Goal: Task Accomplishment & Management: Manage account settings

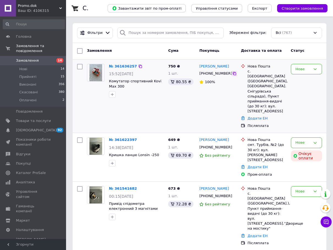
click at [232, 73] on icon at bounding box center [234, 73] width 4 height 4
drag, startPoint x: 235, startPoint y: 67, endPoint x: 198, endPoint y: 68, distance: 37.4
click at [198, 68] on div "[PERSON_NAME] [PHONE_NUMBER] 100%" at bounding box center [218, 96] width 42 height 69
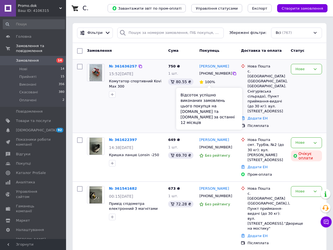
copy link "[PERSON_NAME]"
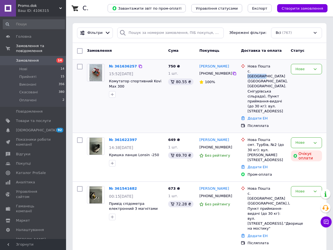
drag, startPoint x: 251, startPoint y: 70, endPoint x: 269, endPoint y: 69, distance: 17.9
click at [269, 69] on div "с. [GEOGRAPHIC_DATA] ([GEOGRAPHIC_DATA], [GEOGRAPHIC_DATA]. Снігурівська сільра…" at bounding box center [266, 91] width 39 height 45
copy div "Павлівка"
click at [282, 72] on div "с. [GEOGRAPHIC_DATA] ([GEOGRAPHIC_DATA], [GEOGRAPHIC_DATA]. Снігурівська сільра…" at bounding box center [266, 91] width 39 height 45
click at [270, 67] on div "Нова Пошта" at bounding box center [266, 66] width 39 height 5
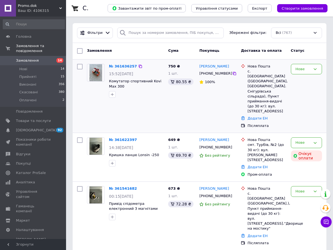
click at [272, 67] on div "Нова Пошта" at bounding box center [266, 66] width 39 height 5
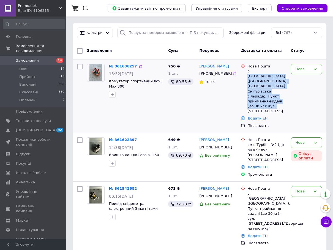
drag, startPoint x: 251, startPoint y: 70, endPoint x: 273, endPoint y: 103, distance: 40.2
click at [273, 103] on div "с. [GEOGRAPHIC_DATA] ([GEOGRAPHIC_DATA], [GEOGRAPHIC_DATA]. Снігурівська сільра…" at bounding box center [266, 91] width 39 height 45
drag, startPoint x: 273, startPoint y: 103, endPoint x: 251, endPoint y: 86, distance: 28.8
copy div "Павлівка ([GEOGRAPHIC_DATA], [GEOGRAPHIC_DATA]. Снігурівська сільрада), Пункт п…"
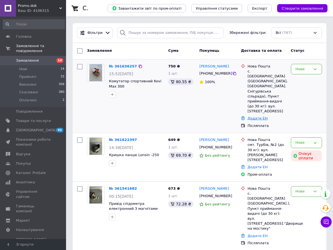
drag, startPoint x: 252, startPoint y: 111, endPoint x: 255, endPoint y: 108, distance: 4.3
click at [254, 115] on div "Додати ЕН" at bounding box center [266, 118] width 41 height 7
drag, startPoint x: 255, startPoint y: 108, endPoint x: 258, endPoint y: 106, distance: 3.3
click at [258, 116] on link "Додати ЕН" at bounding box center [257, 118] width 20 height 4
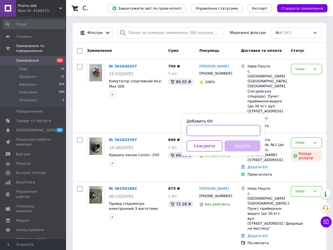
click at [214, 135] on input "Добавить ЕН" at bounding box center [224, 130] width 74 height 11
paste input "20451247417007"
type input "20451247417007"
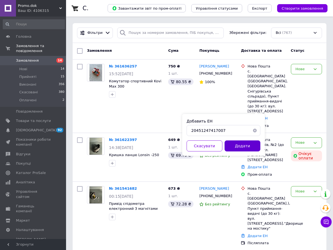
click at [253, 143] on button "Додати" at bounding box center [243, 145] width 36 height 11
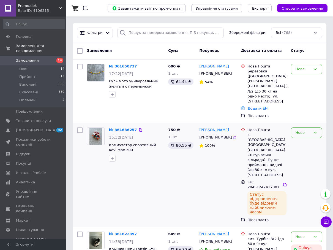
click at [306, 130] on div "Нове" at bounding box center [302, 133] width 15 height 6
click at [306, 139] on div "Прийнято Виконано Скасовано Оплачено" at bounding box center [306, 159] width 31 height 41
click at [306, 139] on li "Прийнято" at bounding box center [306, 144] width 31 height 10
